Goal: Task Accomplishment & Management: Use online tool/utility

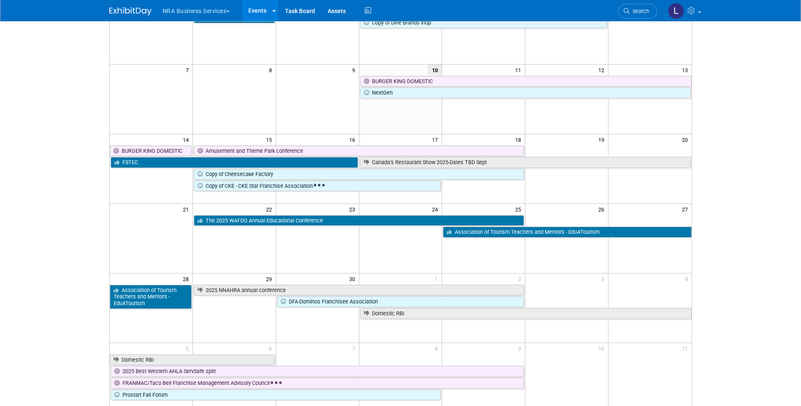
scroll to position [104, 0]
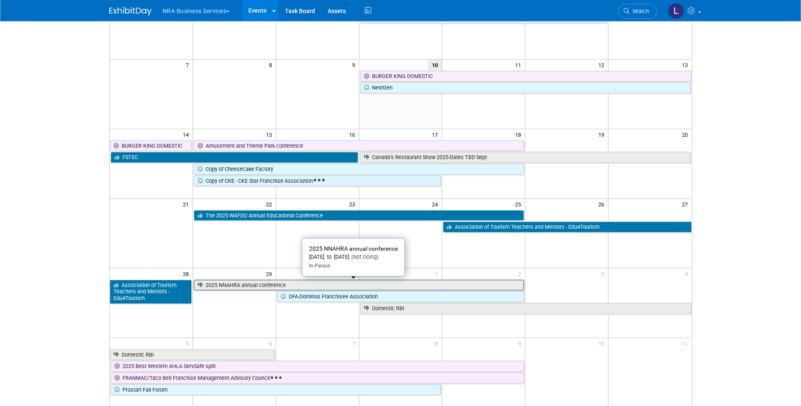
click at [234, 287] on link "2025 NNAHRA annual conference" at bounding box center [359, 285] width 330 height 11
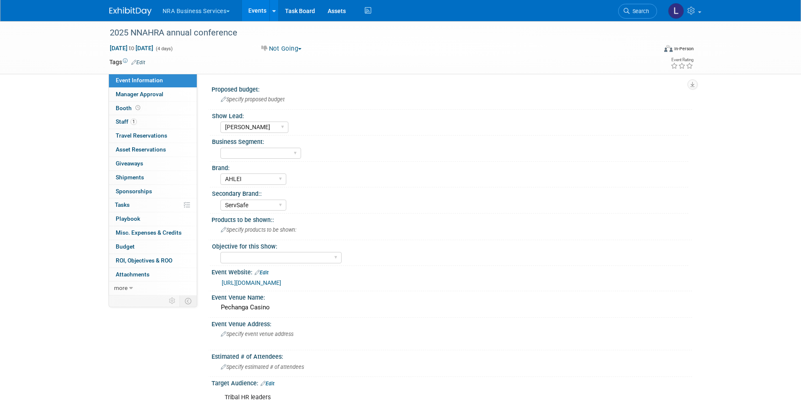
select select "[PERSON_NAME]"
select select "AHLEI"
select select "ServSafe"
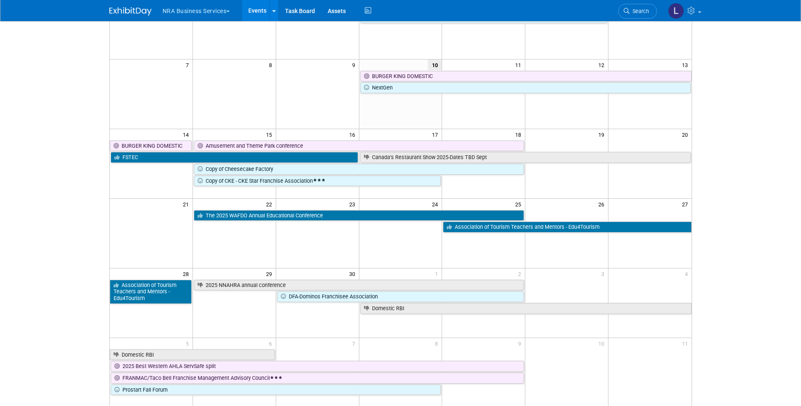
scroll to position [104, 0]
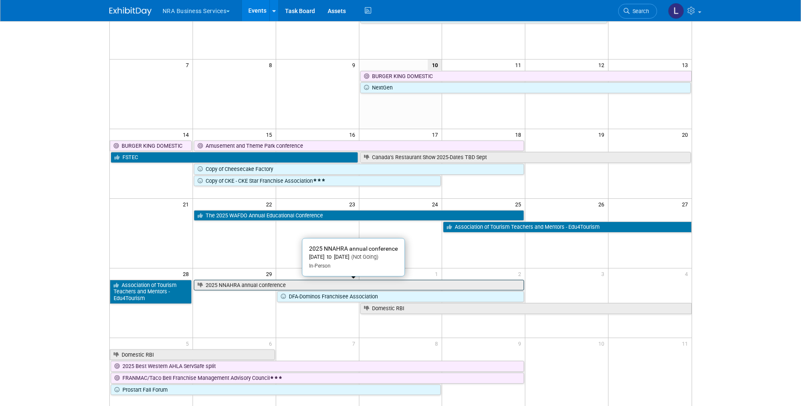
click at [240, 286] on link "2025 NNAHRA annual conference" at bounding box center [359, 285] width 330 height 11
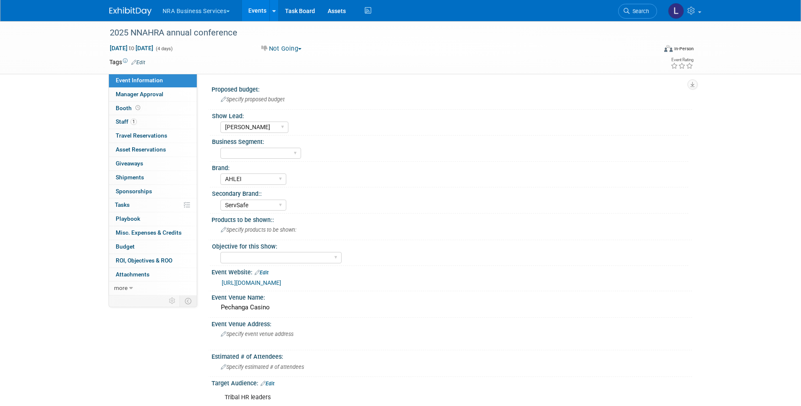
select select "[PERSON_NAME]"
select select "AHLEI"
select select "ServSafe"
